Goal: Find contact information: Find contact information

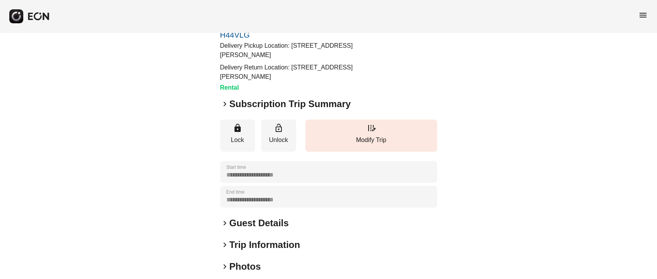
scroll to position [58, 0]
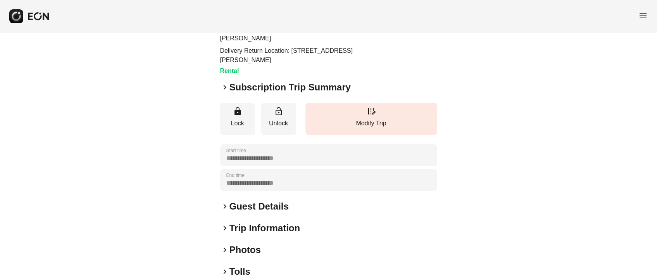
click at [243, 211] on h2 "Guest Details" at bounding box center [258, 206] width 59 height 12
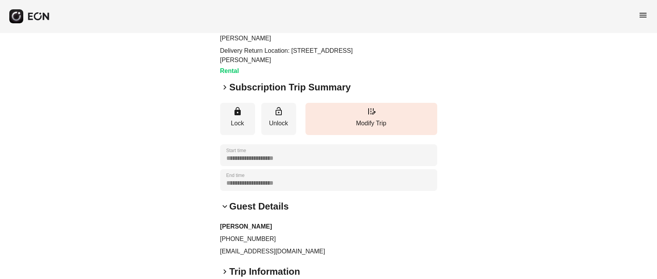
scroll to position [182, 0]
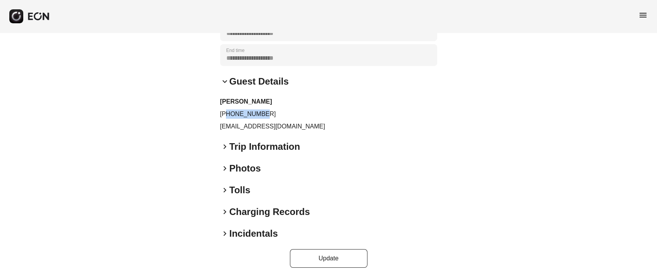
drag, startPoint x: 227, startPoint y: 114, endPoint x: 331, endPoint y: 134, distance: 105.4
click at [356, 120] on div "Jacqueline Caraballo +13476628541 jacquelinekoutlakis@icloud.com" at bounding box center [328, 114] width 217 height 34
copy p "3476628541"
drag, startPoint x: 298, startPoint y: 105, endPoint x: 234, endPoint y: 112, distance: 64.3
click at [296, 105] on h3 "Jacqueline Caraballo" at bounding box center [328, 101] width 217 height 9
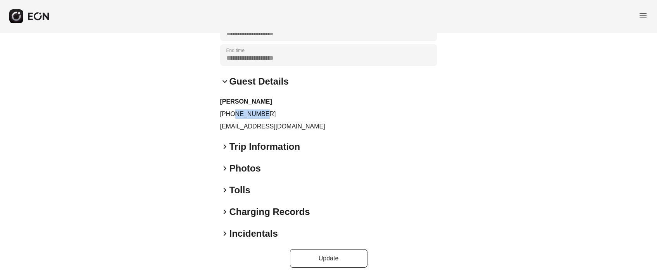
drag, startPoint x: 264, startPoint y: 114, endPoint x: 136, endPoint y: 114, distance: 127.9
click at [170, 114] on div "**********" at bounding box center [328, 64] width 657 height 429
copy p "+13476628541"
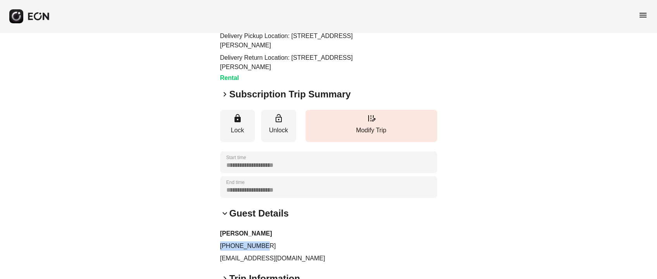
scroll to position [66, 0]
